Goal: Task Accomplishment & Management: Use online tool/utility

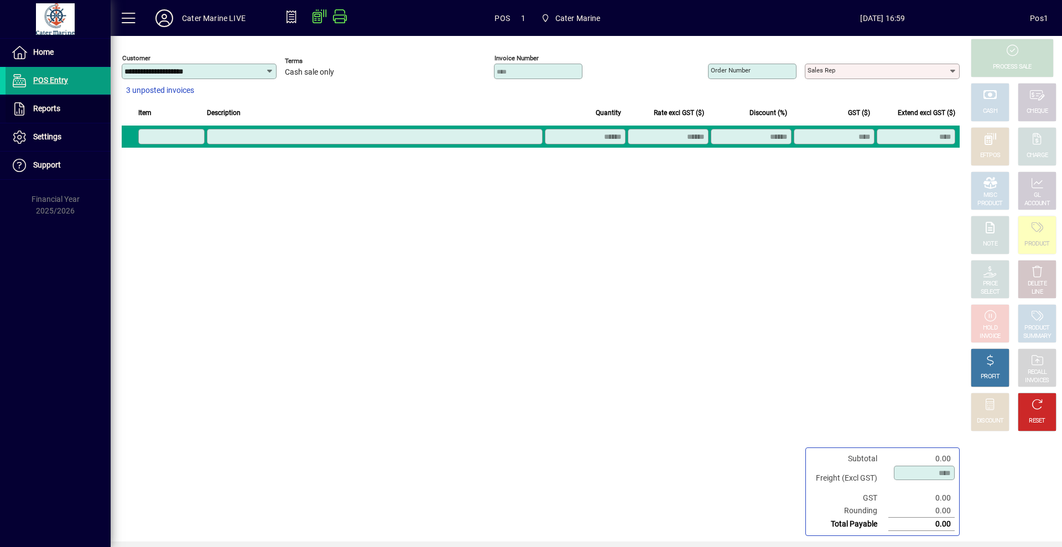
click at [44, 105] on span "Reports" at bounding box center [46, 108] width 27 height 9
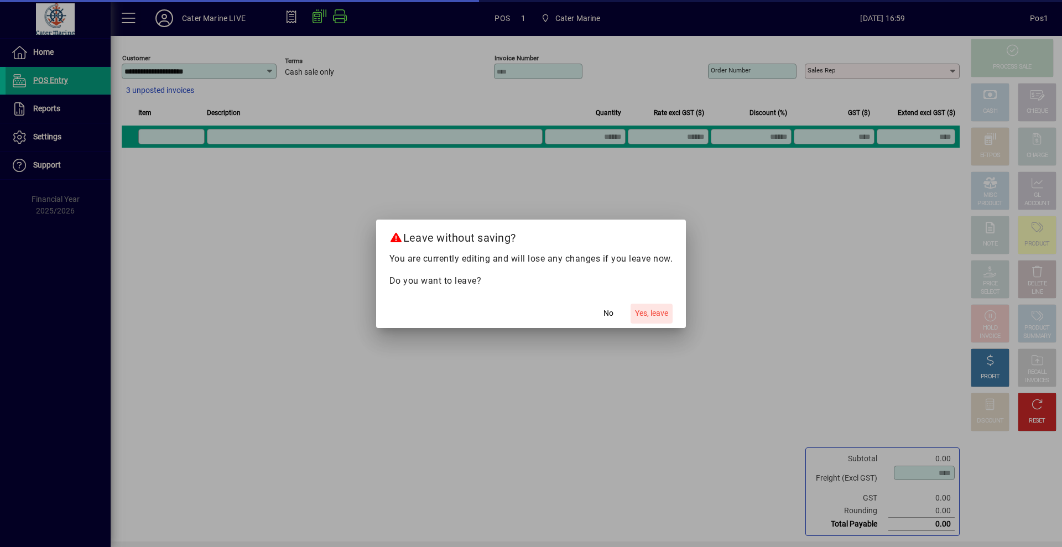
click at [652, 315] on span "Yes, leave" at bounding box center [651, 313] width 33 height 12
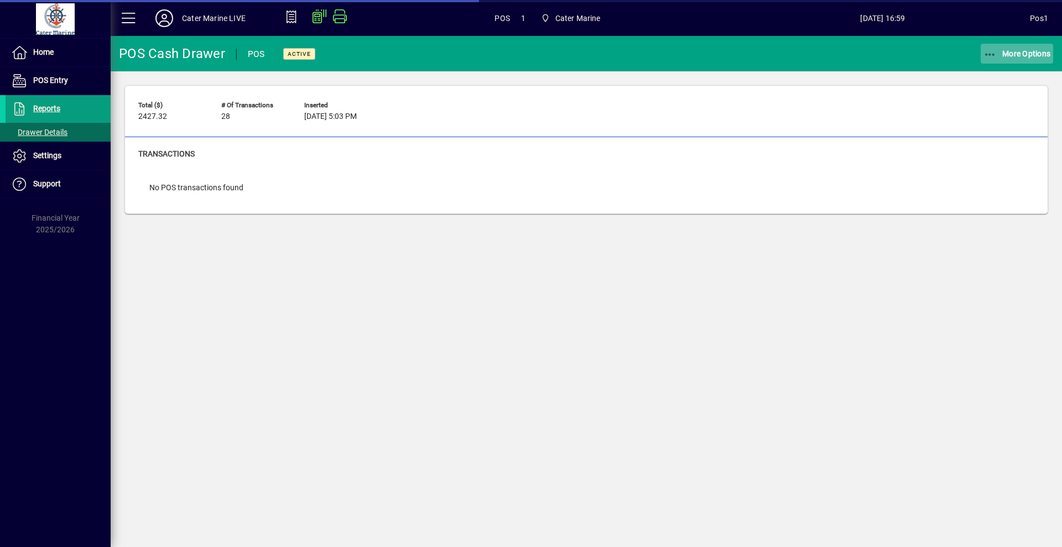
click at [1015, 55] on span "More Options" at bounding box center [1016, 53] width 67 height 9
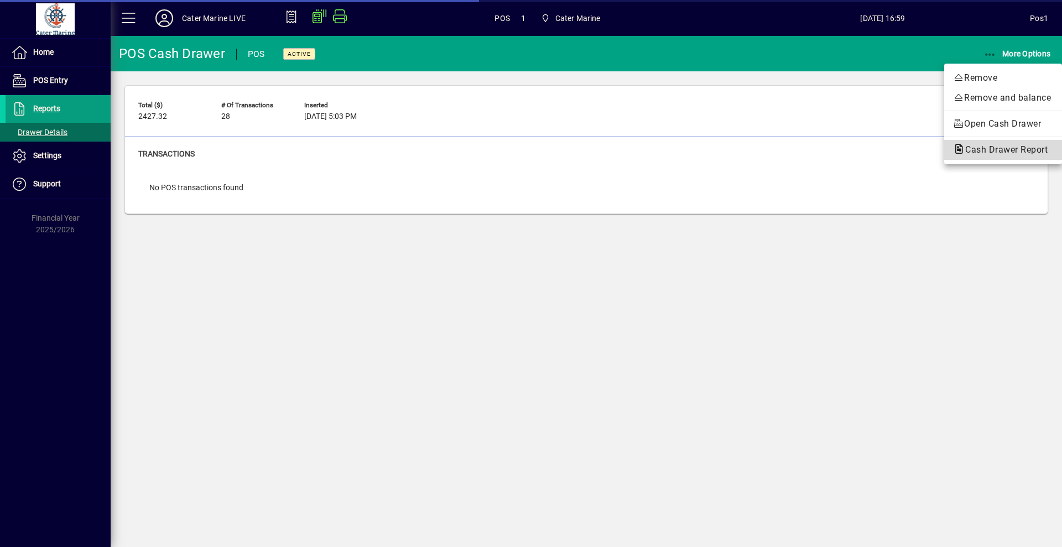
click at [997, 152] on span "Cash Drawer Report" at bounding box center [1003, 149] width 100 height 11
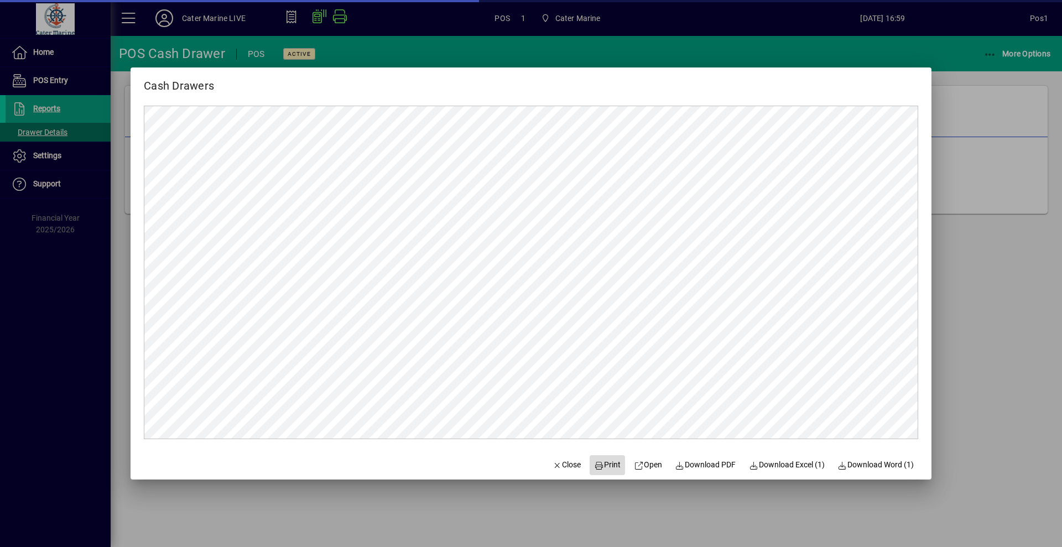
click at [599, 466] on span "Print" at bounding box center [607, 465] width 27 height 12
click at [969, 264] on div at bounding box center [531, 273] width 1062 height 547
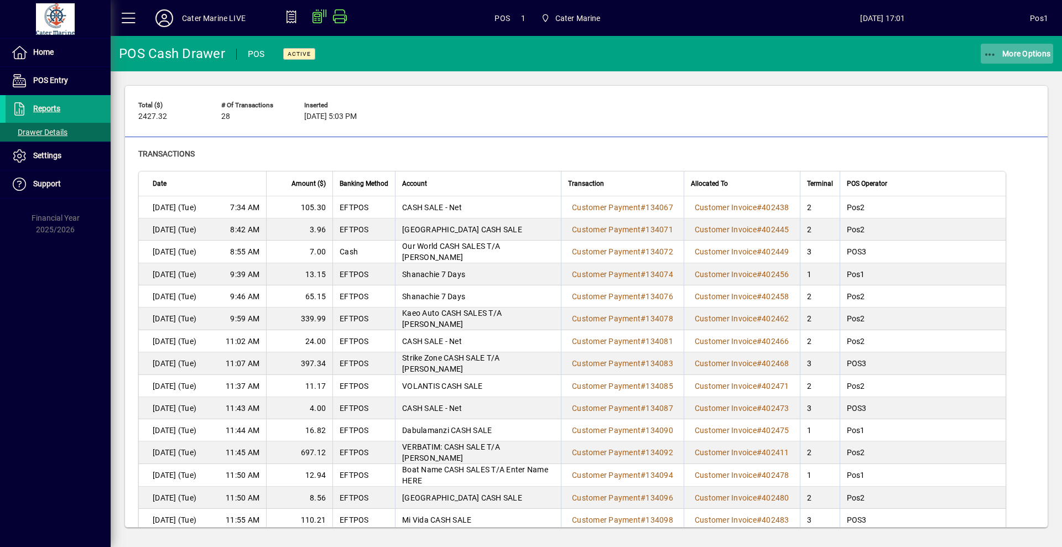
click at [1042, 54] on span "More Options" at bounding box center [1016, 53] width 67 height 9
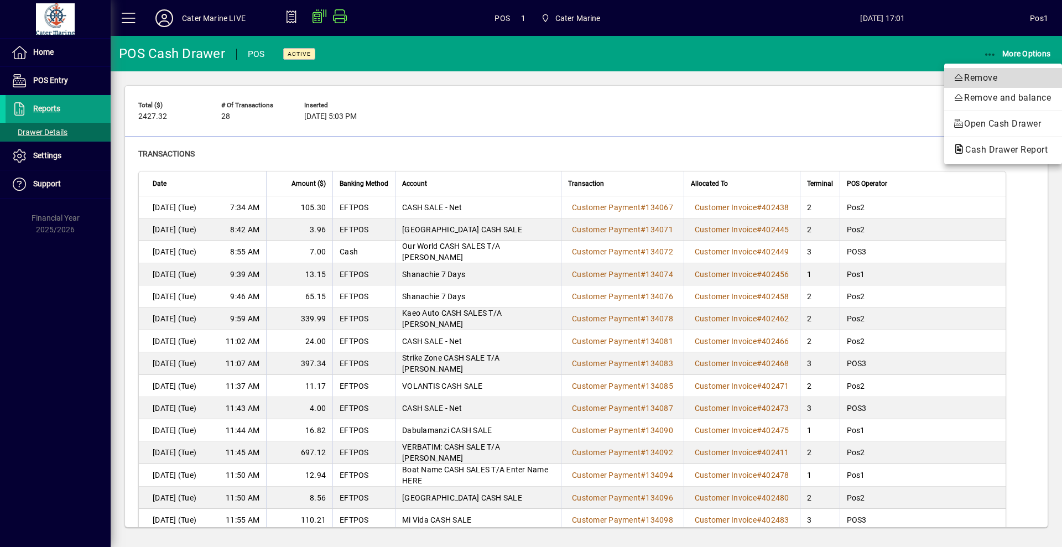
click at [1011, 83] on span "Remove" at bounding box center [1003, 77] width 100 height 13
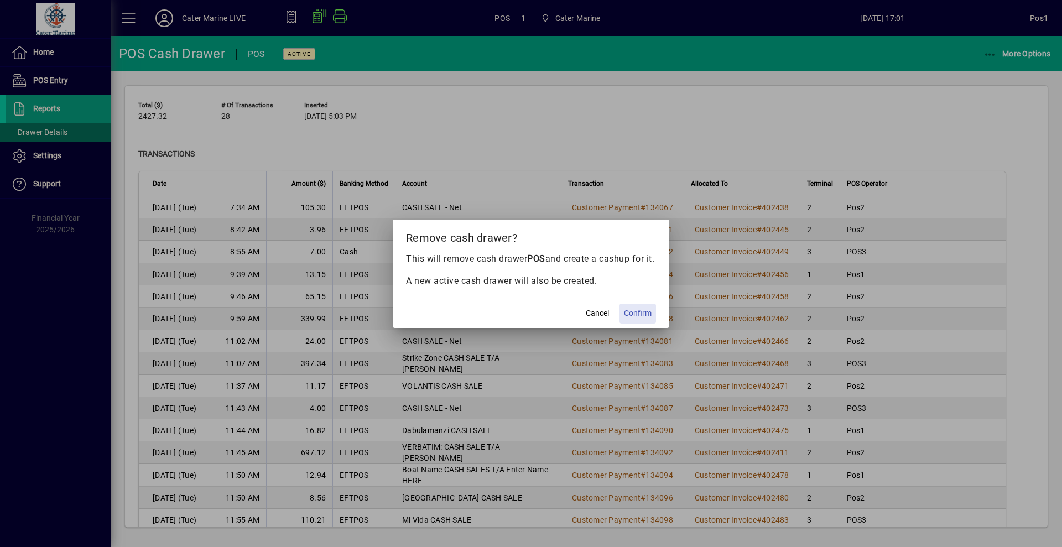
click at [643, 319] on span "Confirm" at bounding box center [638, 313] width 28 height 12
